Goal: Task Accomplishment & Management: Use online tool/utility

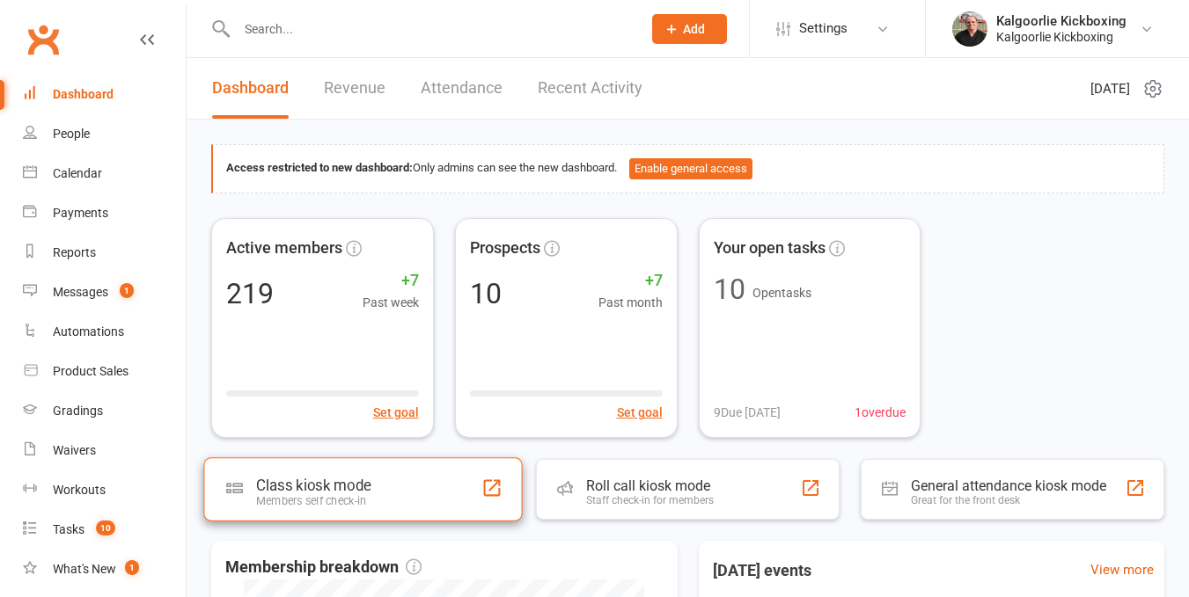
click at [345, 493] on div "Class kiosk mode" at bounding box center [313, 486] width 114 height 18
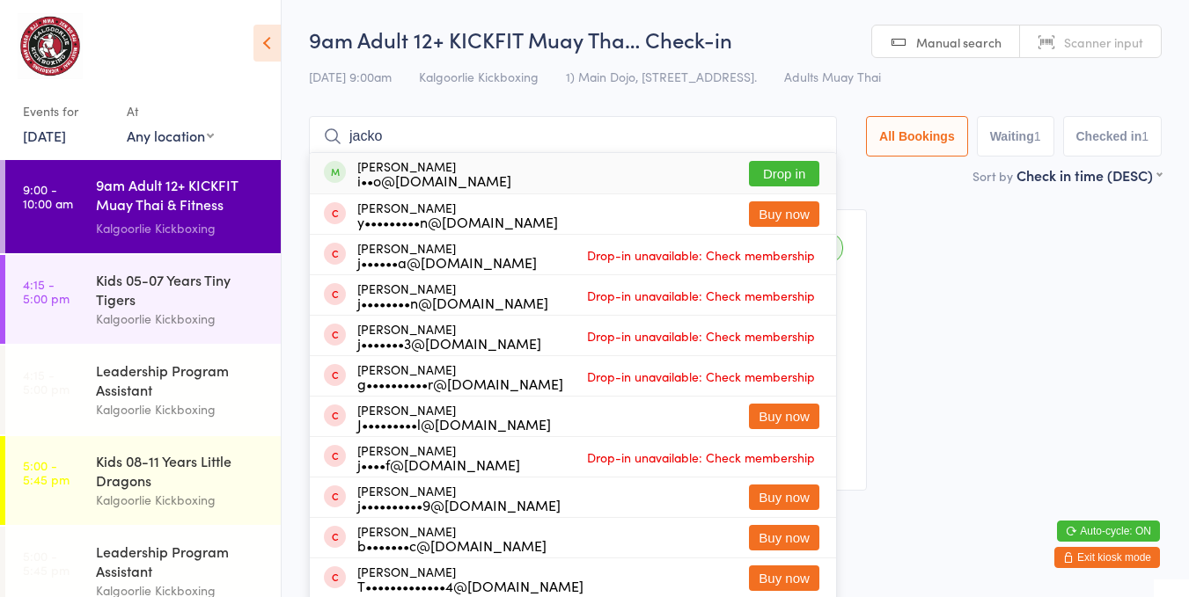
type input "jacko"
click at [786, 170] on button "Drop in" at bounding box center [784, 174] width 70 height 26
